Goal: Information Seeking & Learning: Learn about a topic

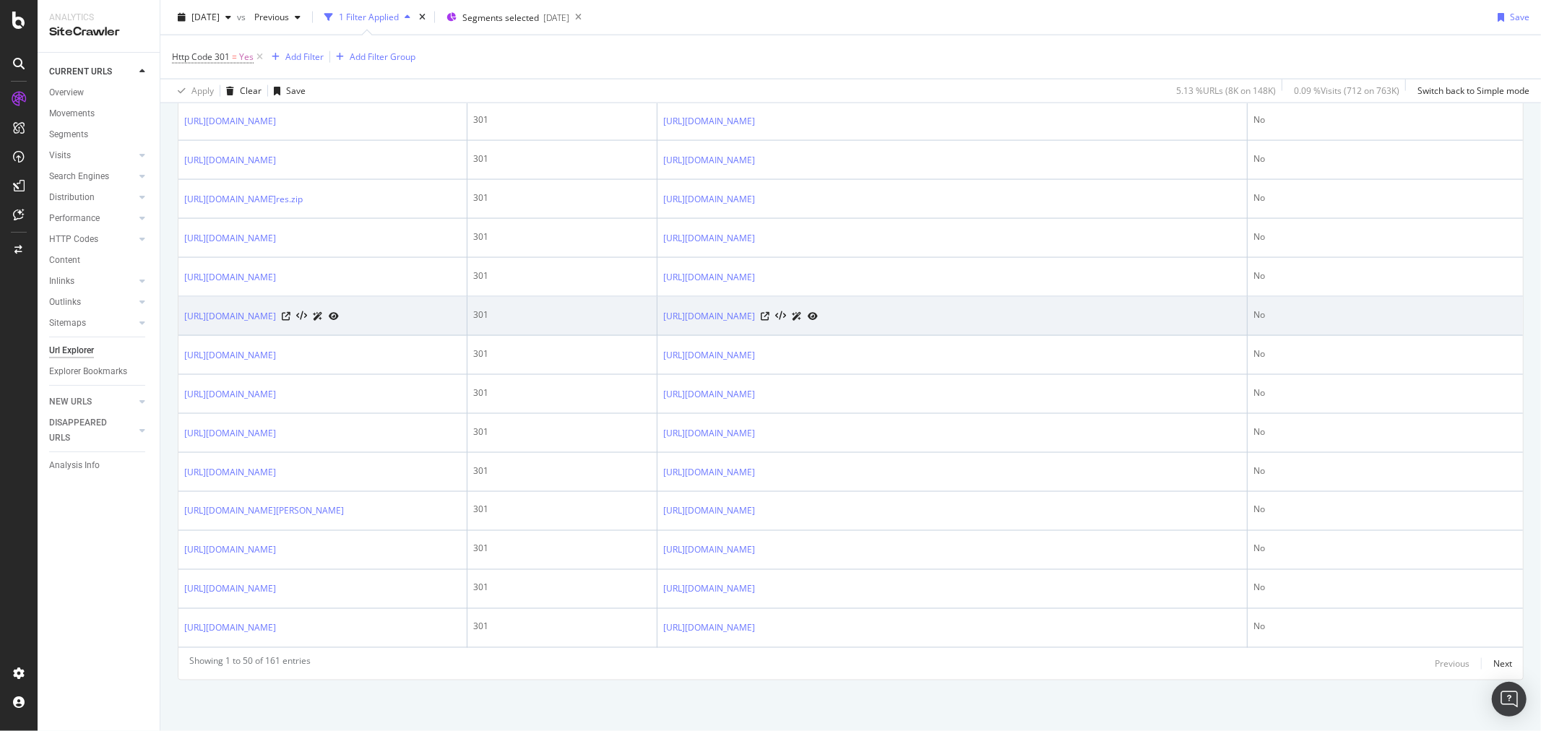
scroll to position [2006, 0]
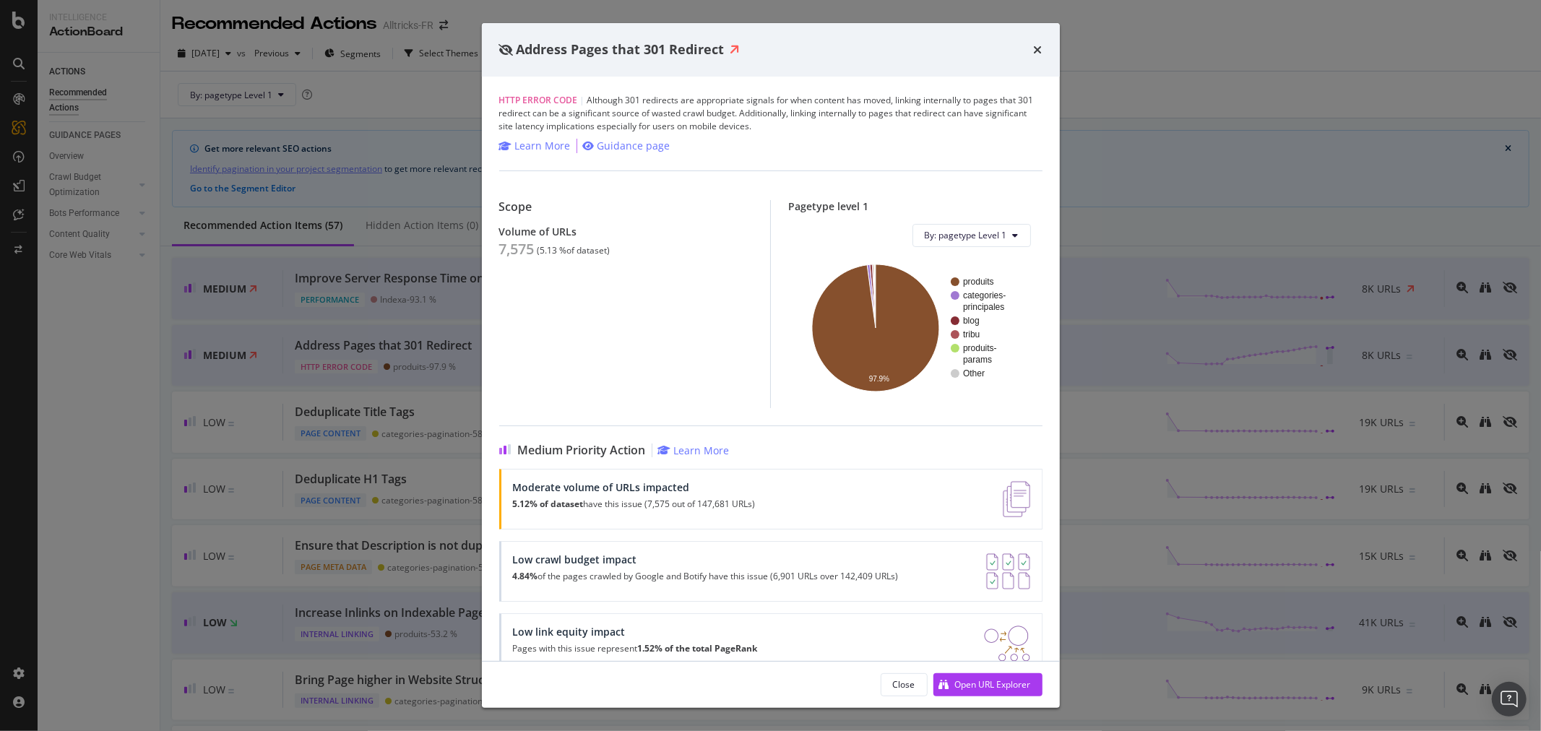
scroll to position [160, 0]
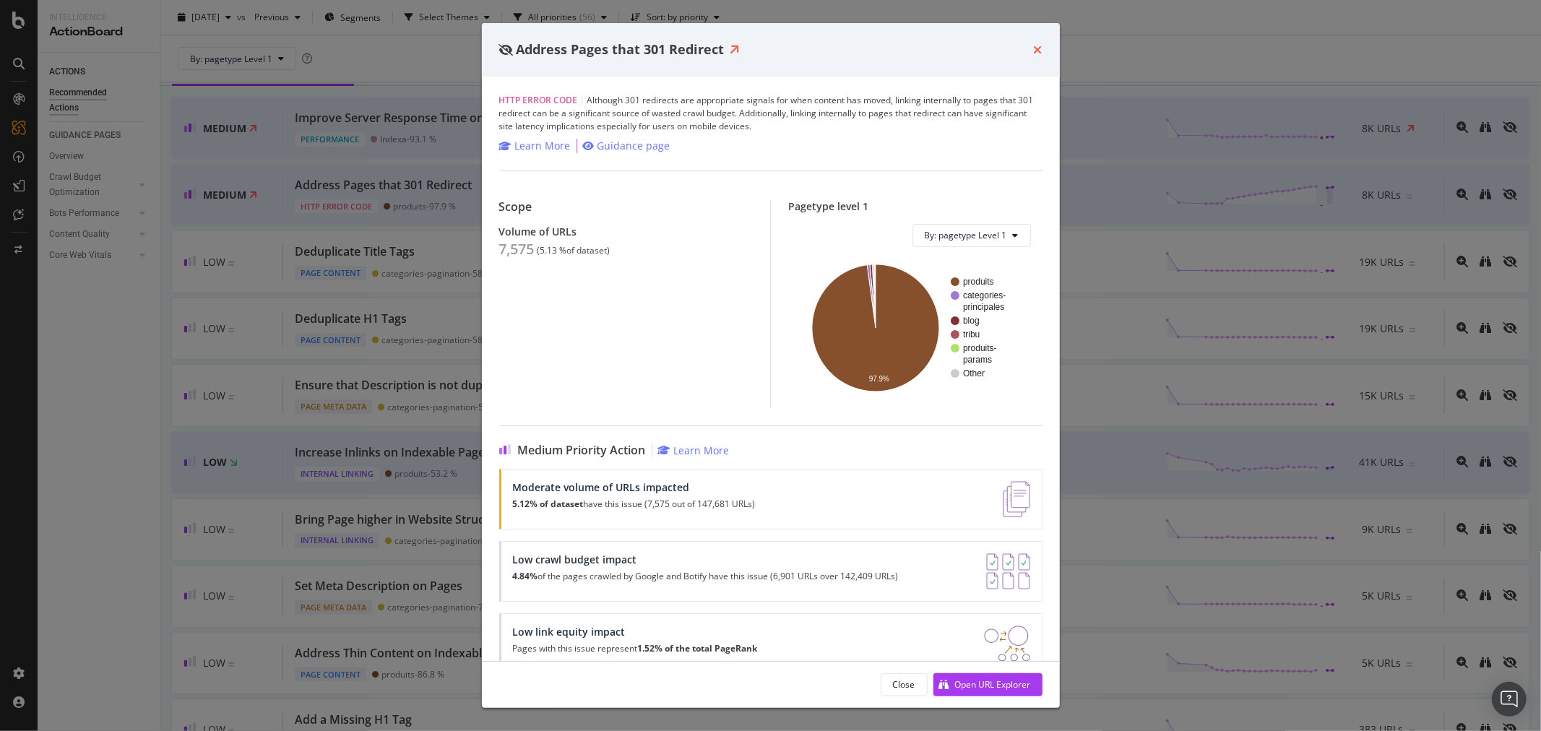
click at [1039, 47] on icon "times" at bounding box center [1038, 50] width 9 height 12
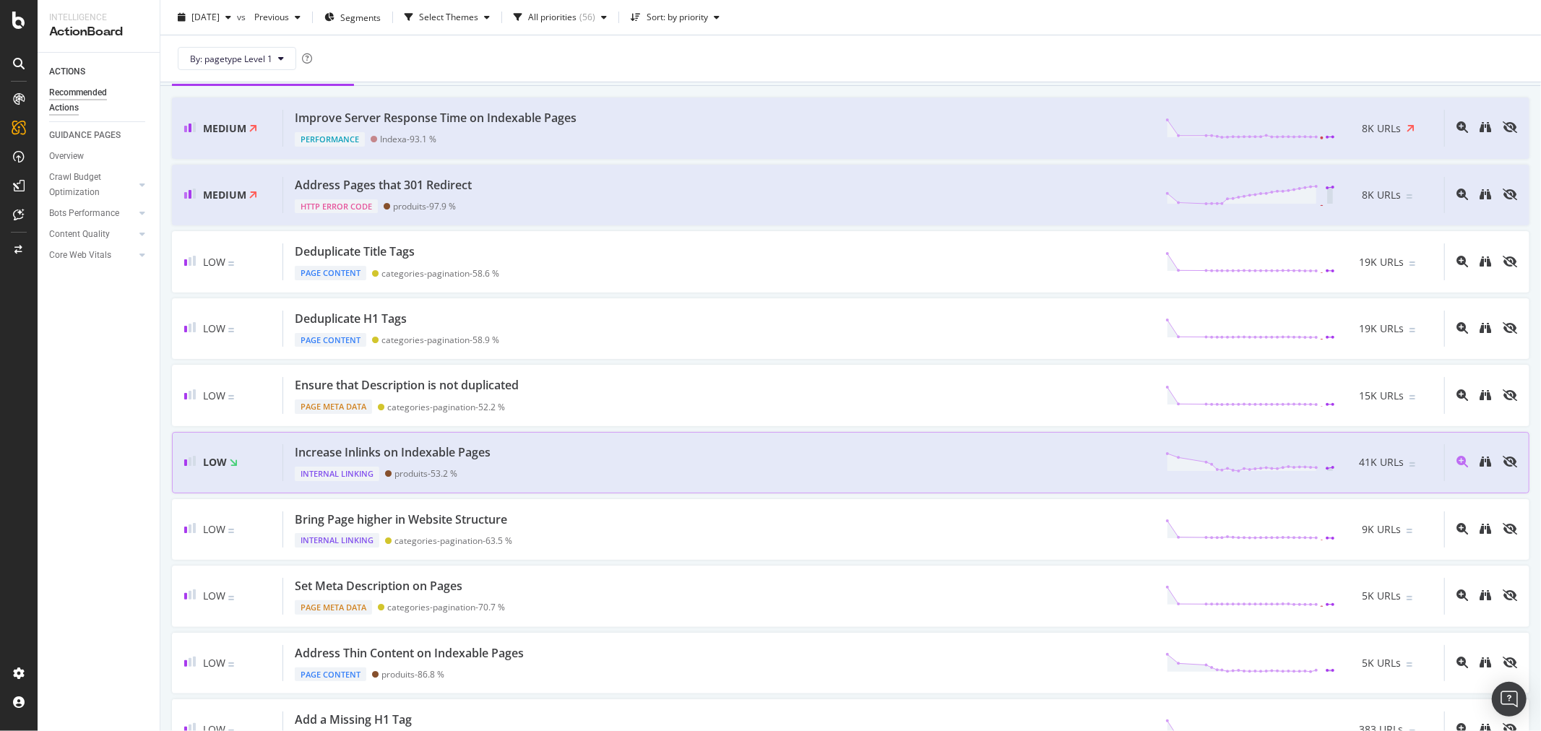
click at [722, 475] on div "Increase Inlinks on Indexable Pages Internal Linking produits - 53.2 % 41K URLs" at bounding box center [863, 462] width 1161 height 37
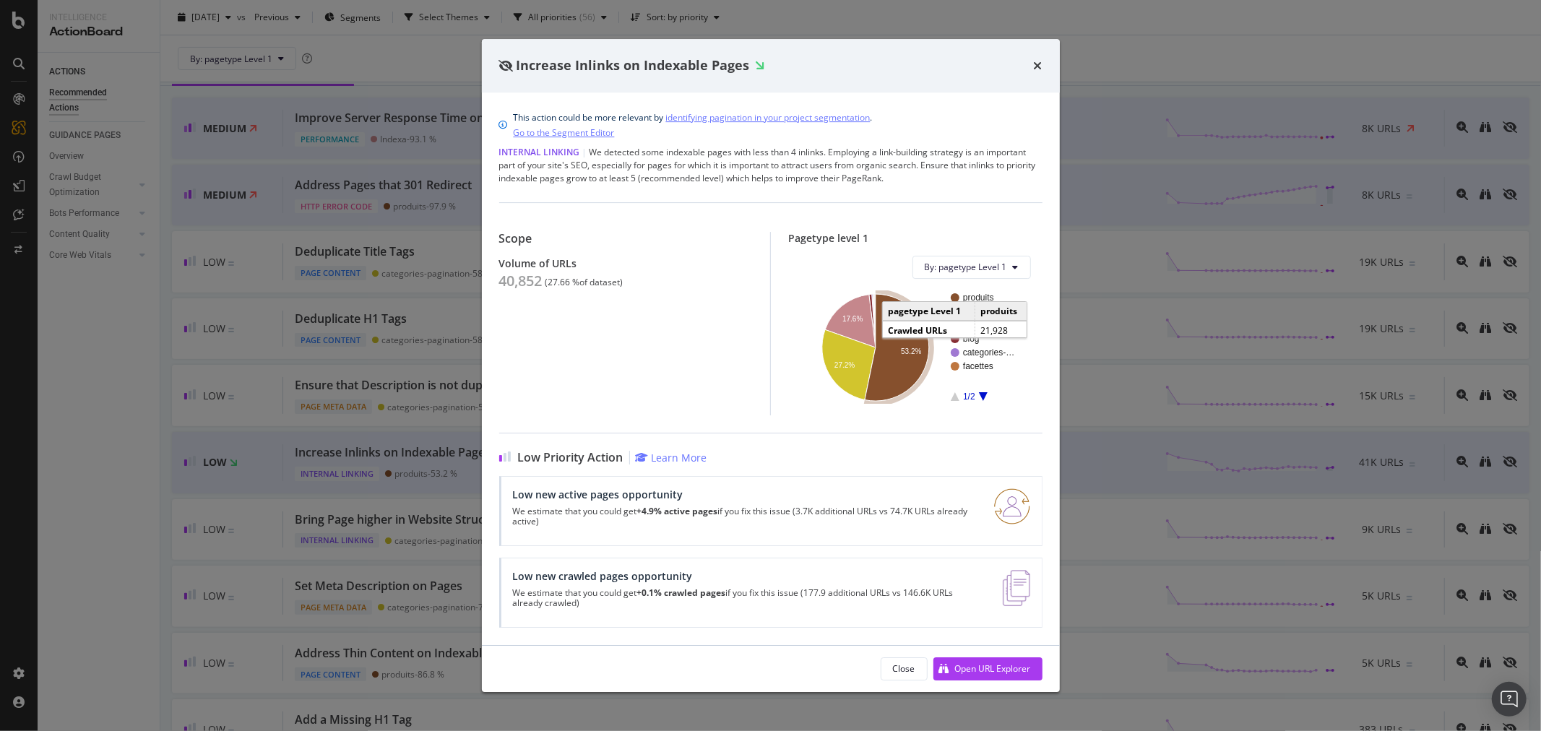
click at [891, 358] on icon "A chart." at bounding box center [897, 347] width 64 height 107
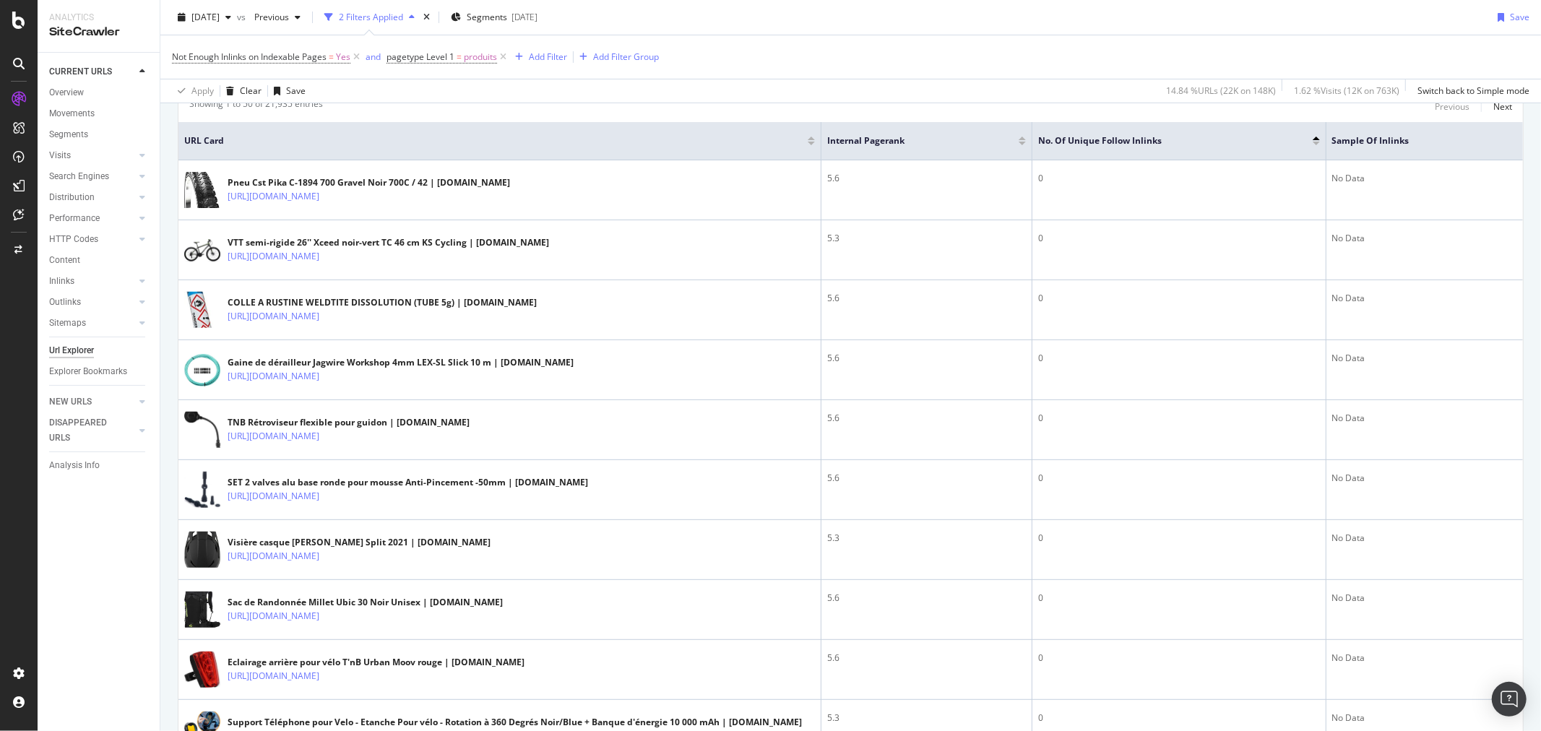
scroll to position [321, 0]
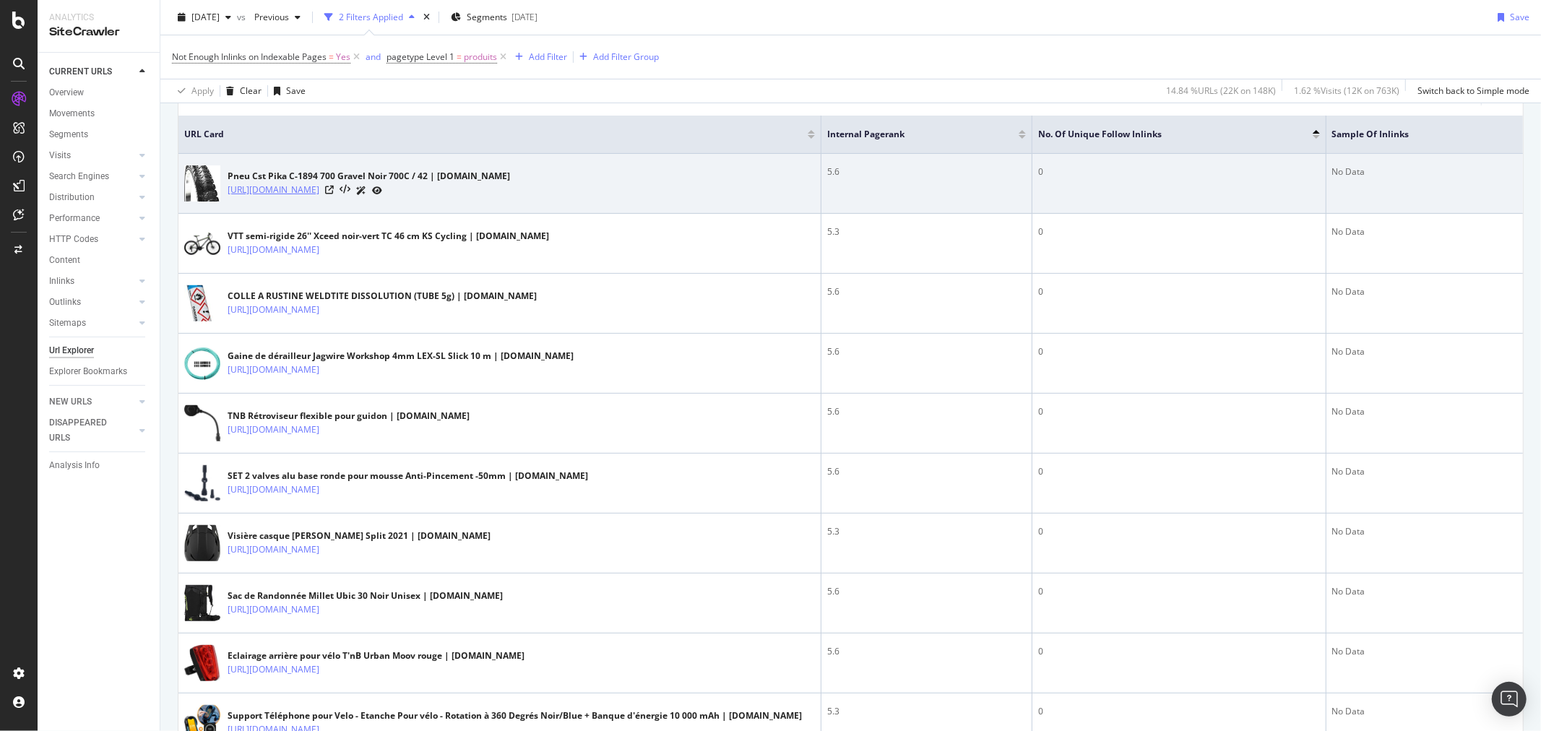
click at [319, 189] on link "https://www.alltricks.fr/F-11936-pneus-vtt/P-2562750-pneu_cst_pika_c_1894_700_g…" at bounding box center [274, 190] width 92 height 14
